Goal: Information Seeking & Learning: Find specific fact

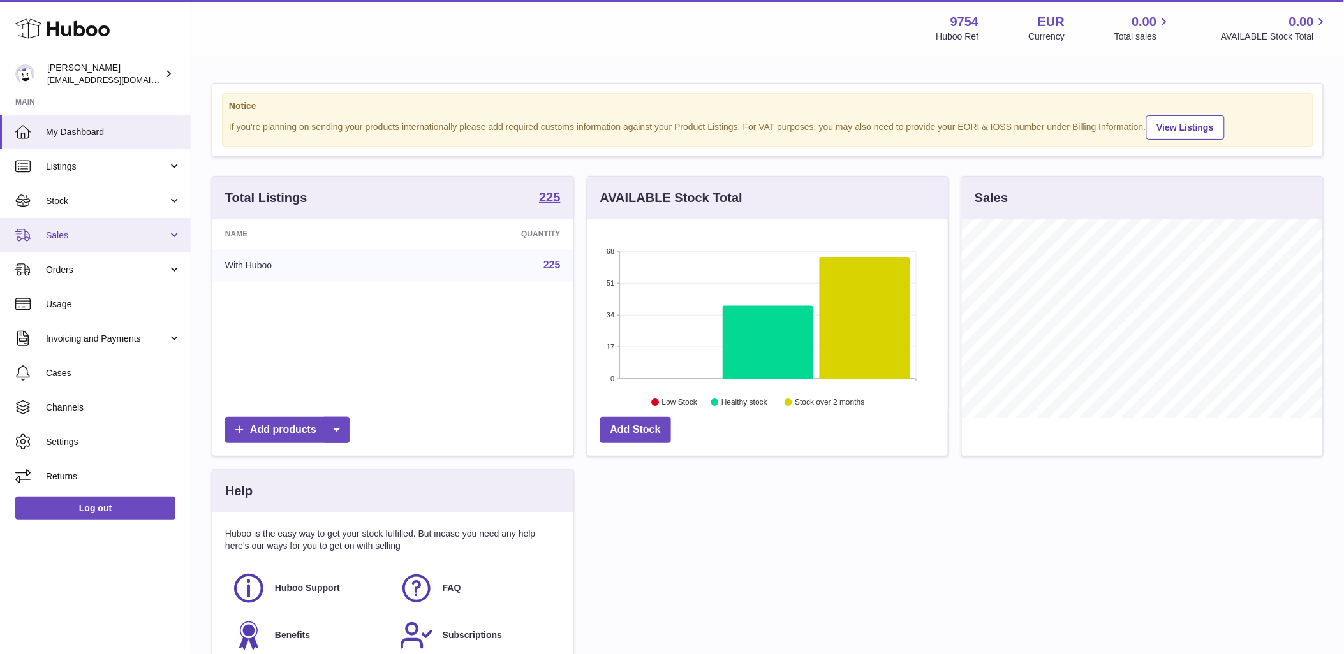
scroll to position [199, 360]
click at [110, 242] on link "Sales" at bounding box center [95, 235] width 191 height 34
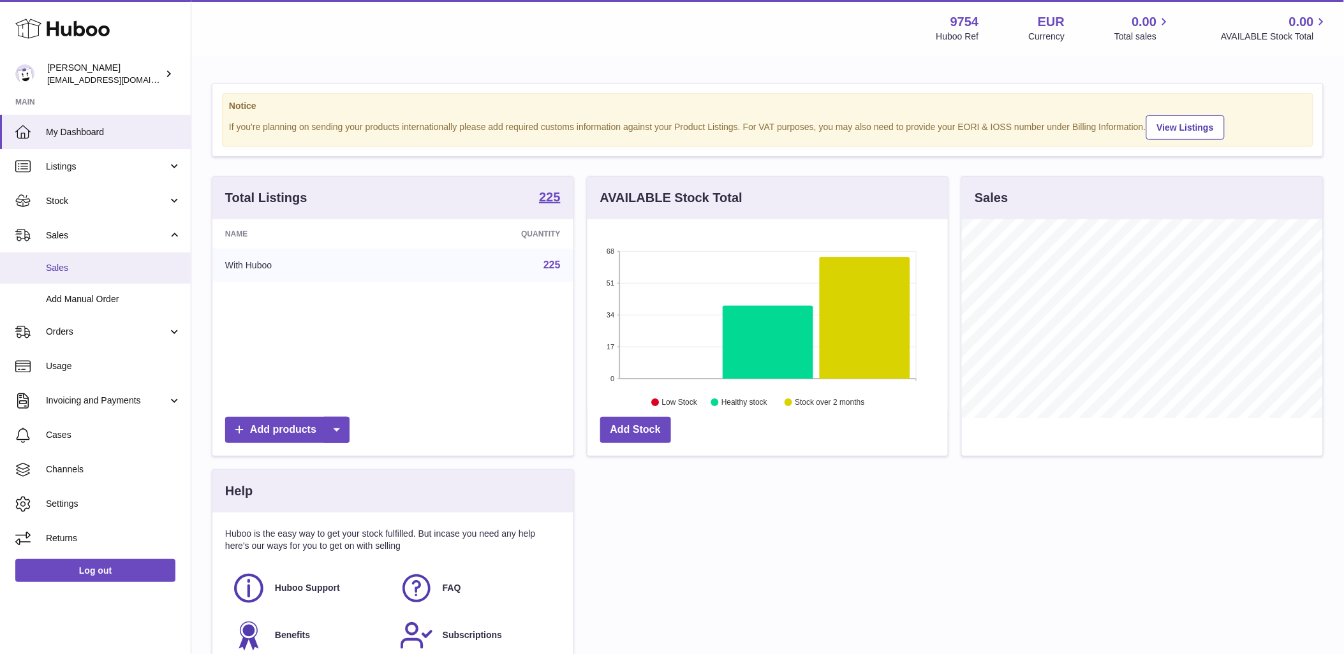
click at [107, 262] on span "Sales" at bounding box center [113, 268] width 135 height 12
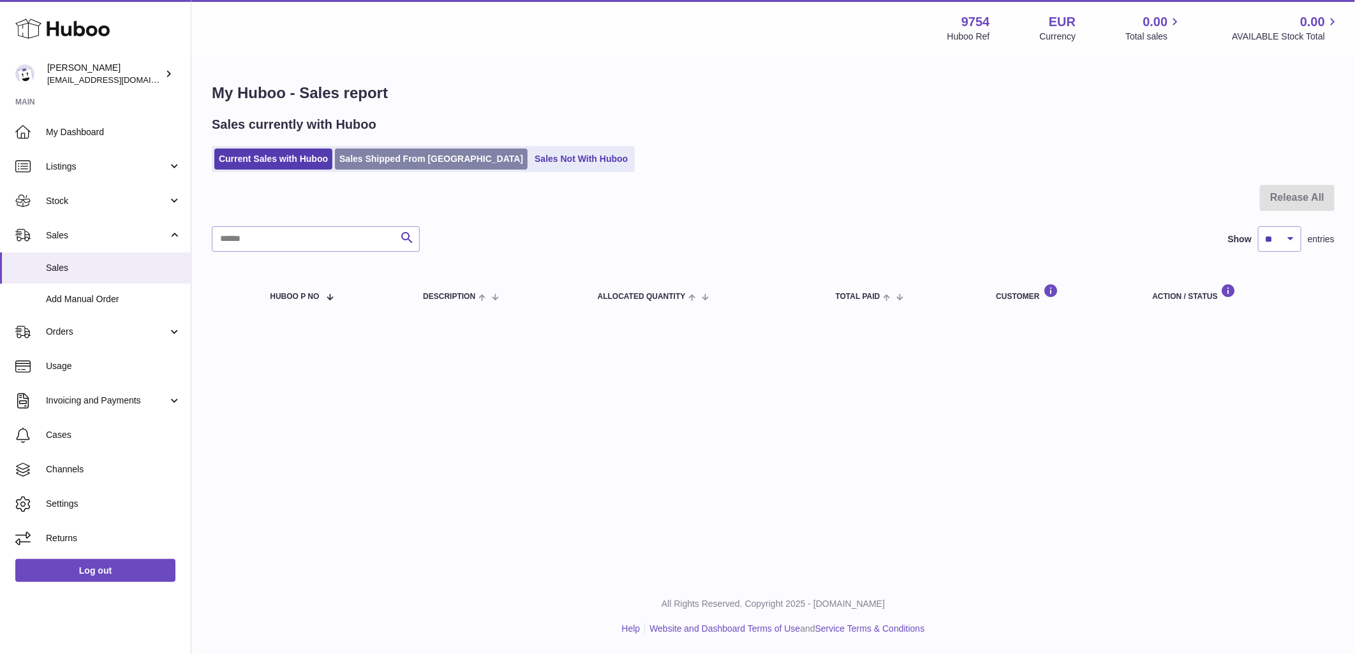
click at [439, 154] on link "Sales Shipped From [GEOGRAPHIC_DATA]" at bounding box center [431, 159] width 193 height 21
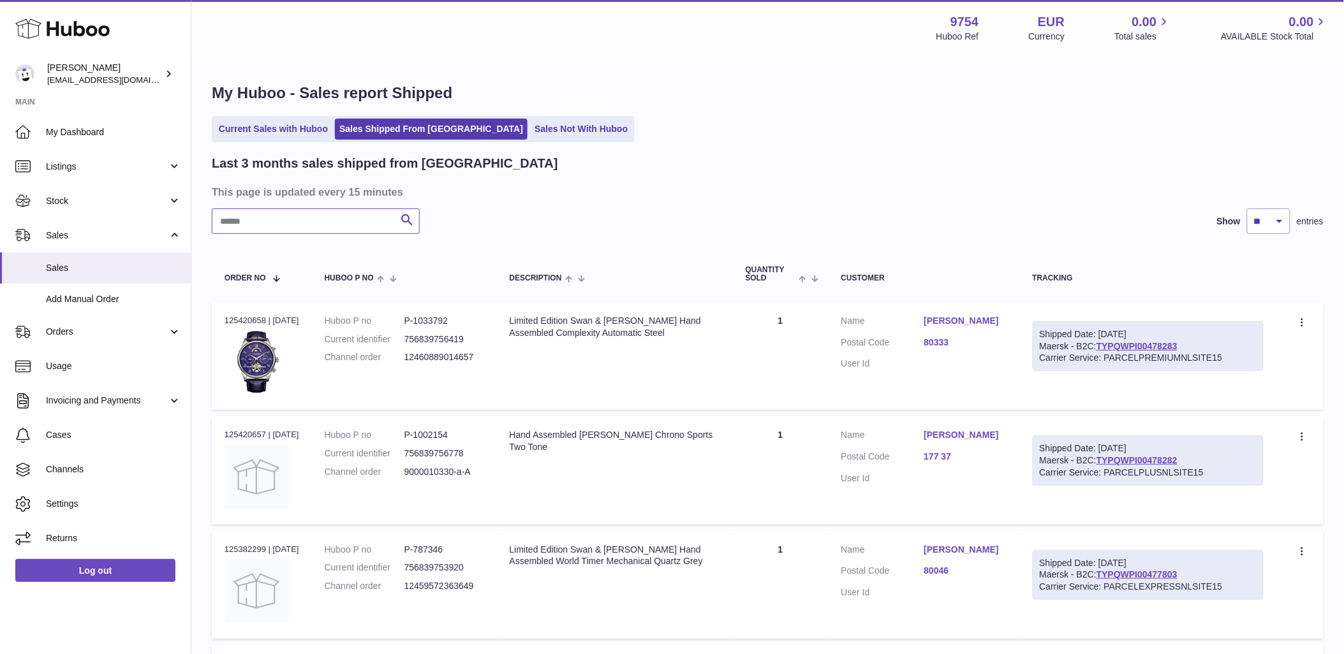
click at [351, 230] on input "text" at bounding box center [316, 222] width 208 height 26
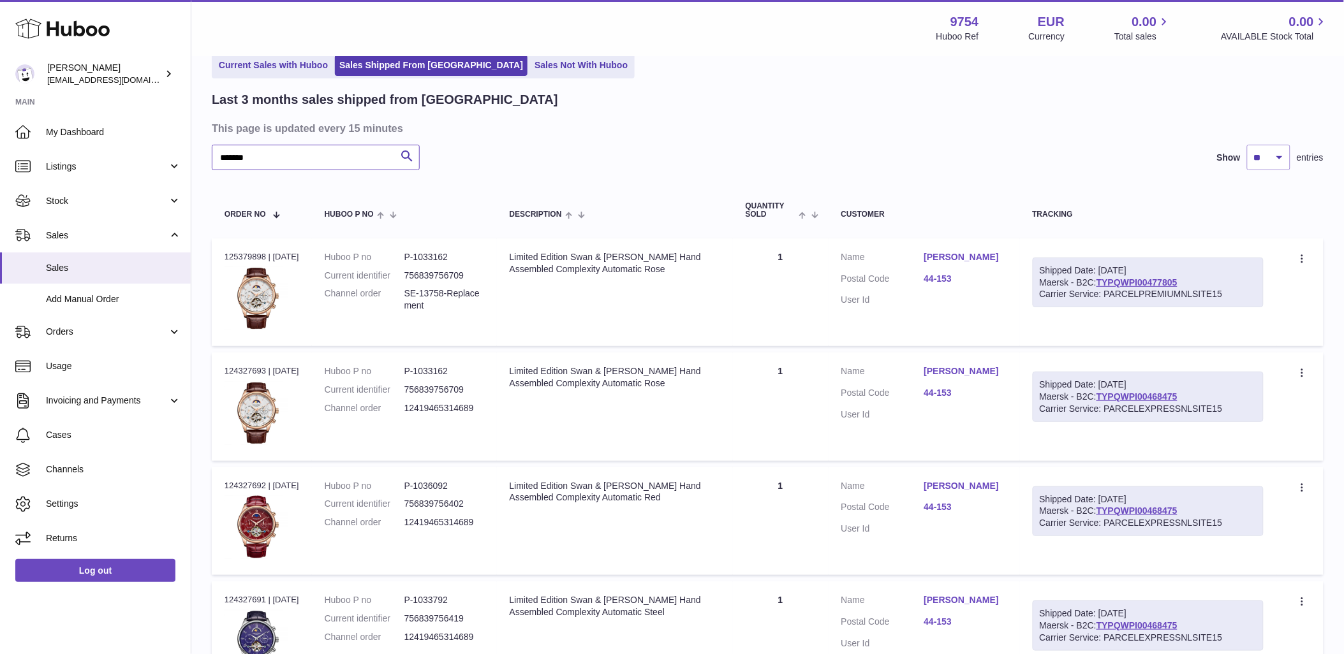
scroll to position [63, 0]
type input "*******"
click at [439, 415] on dl "Huboo P no P-1033162 Current identifier 756839756709 Channel order 124194653146…" at bounding box center [404, 394] width 159 height 55
click at [439, 415] on dd "12419465314689" at bounding box center [444, 410] width 80 height 12
copy dd "12419465314689"
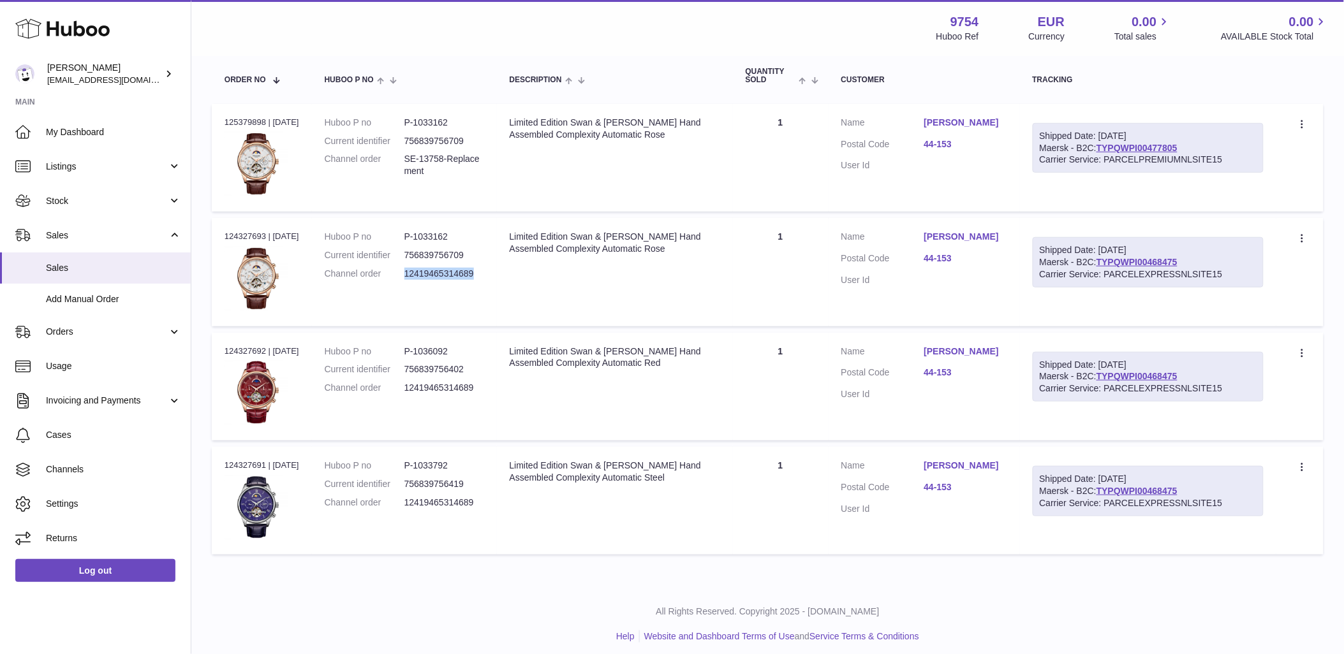
scroll to position [205, 0]
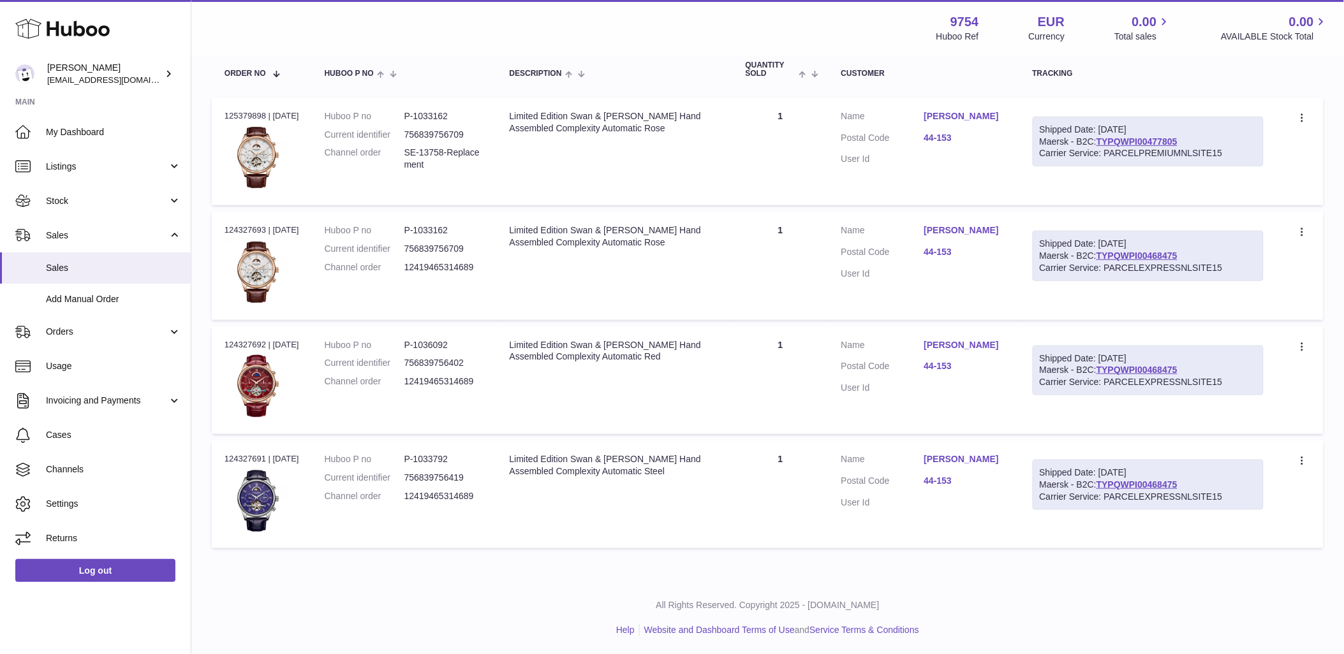
click at [426, 163] on dd "SE-13758-Replacement" at bounding box center [444, 159] width 80 height 24
copy tr "SE-13758-Replacement Description"
click at [245, 114] on div "Order no 125379898 | 24th Sep" at bounding box center [262, 115] width 75 height 11
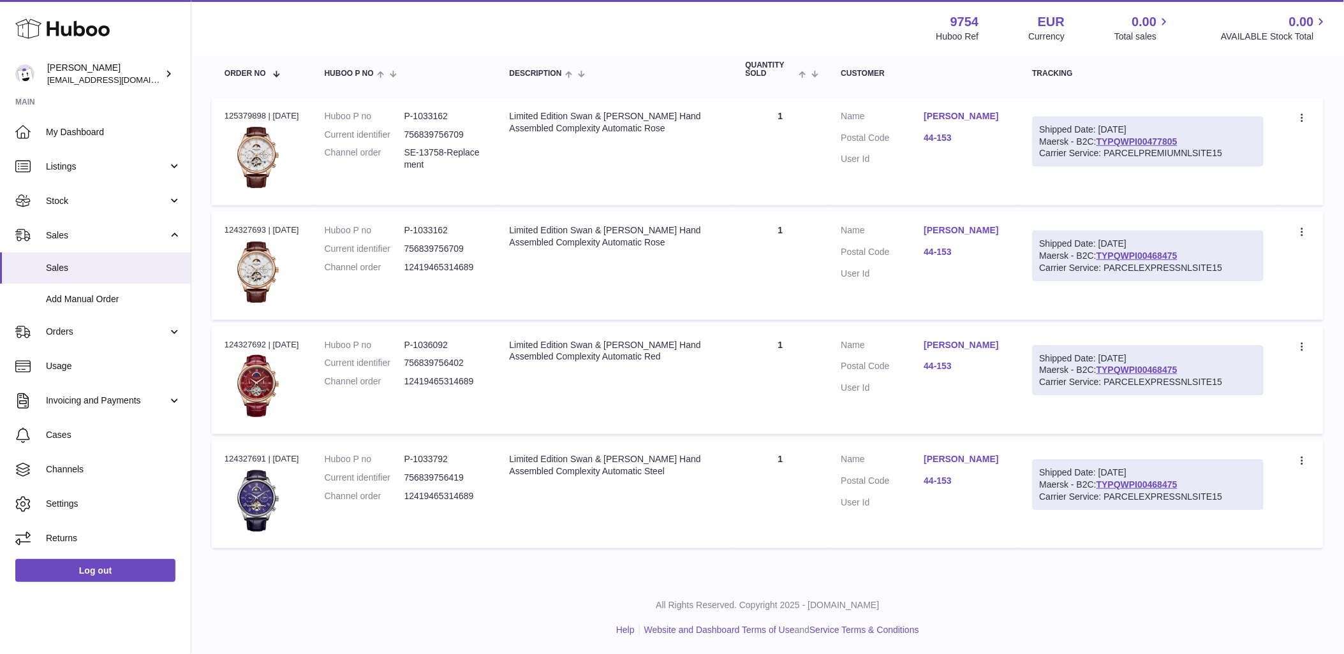
click at [245, 114] on div "Order no 125379898 | 24th Sep" at bounding box center [262, 115] width 75 height 11
copy div "125379898"
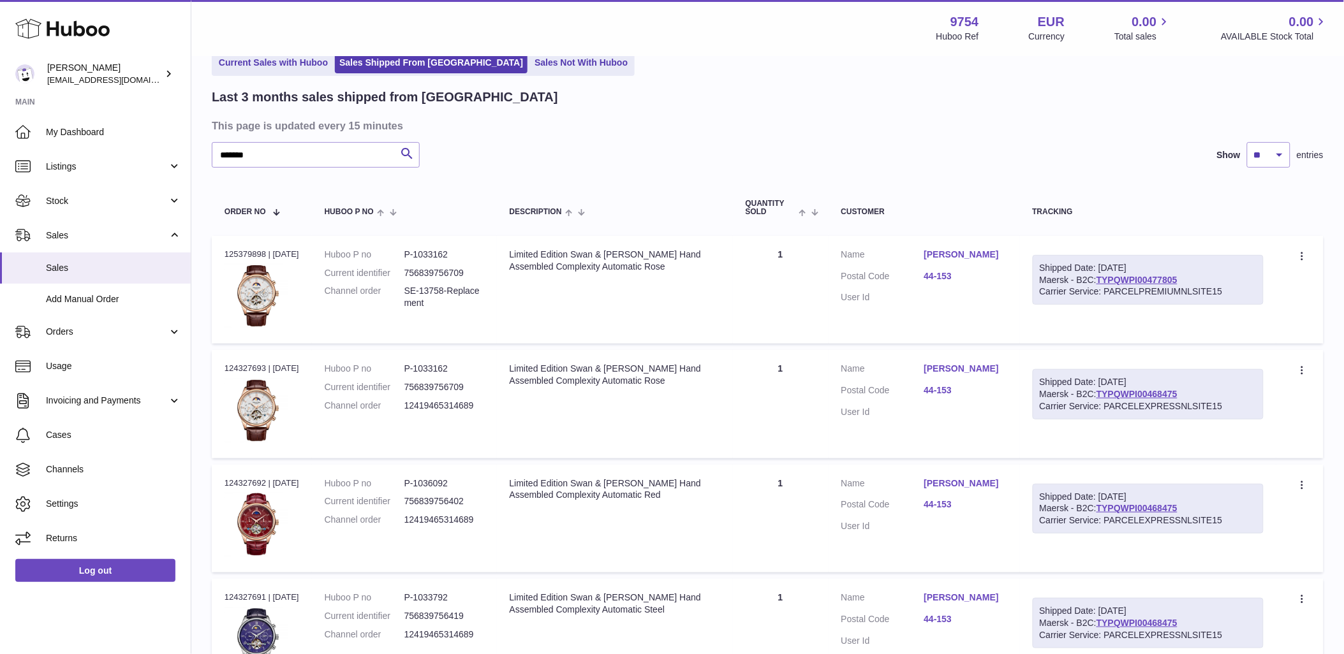
scroll to position [0, 0]
